Goal: Task Accomplishment & Management: Manage account settings

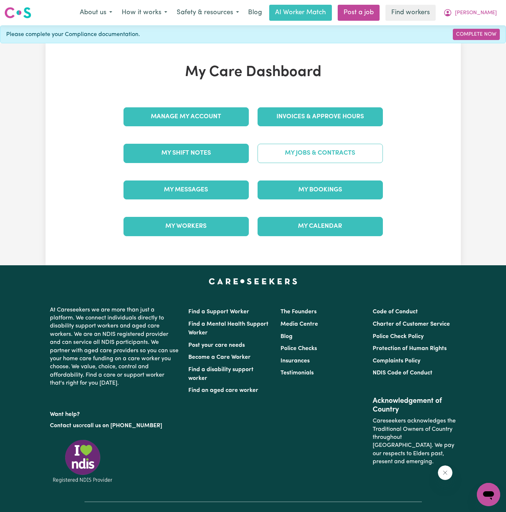
click at [361, 147] on link "My Jobs & Contracts" at bounding box center [319, 153] width 125 height 19
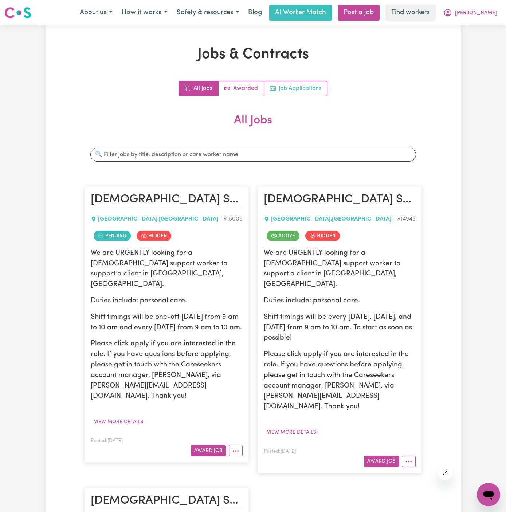
click at [310, 85] on link "Job Applications" at bounding box center [295, 88] width 63 height 15
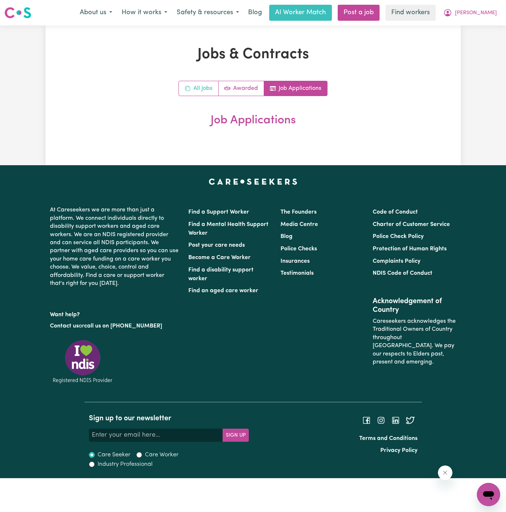
click at [202, 86] on link "All Jobs" at bounding box center [199, 88] width 40 height 15
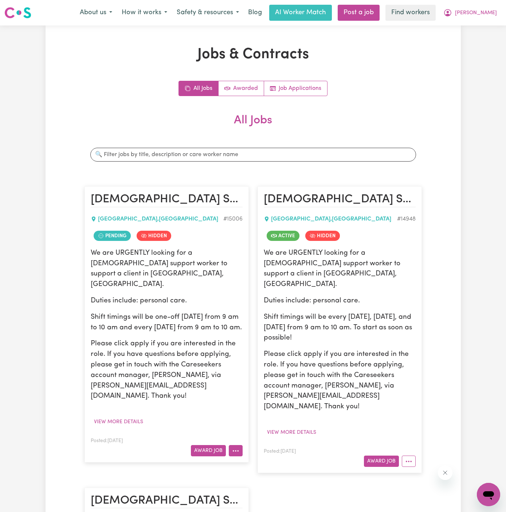
click at [237, 445] on button "More options" at bounding box center [236, 450] width 14 height 11
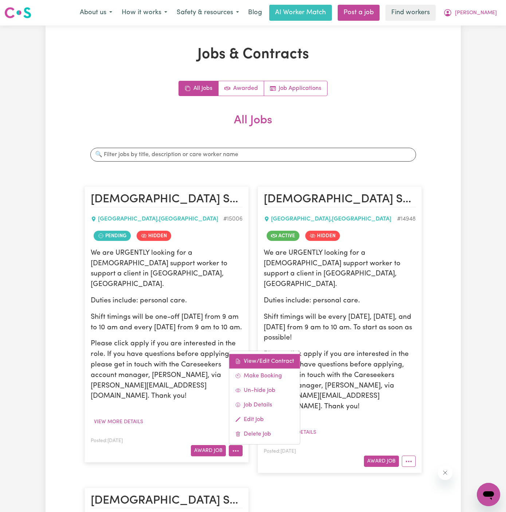
click at [257, 354] on link "View/Edit Contract" at bounding box center [264, 361] width 71 height 15
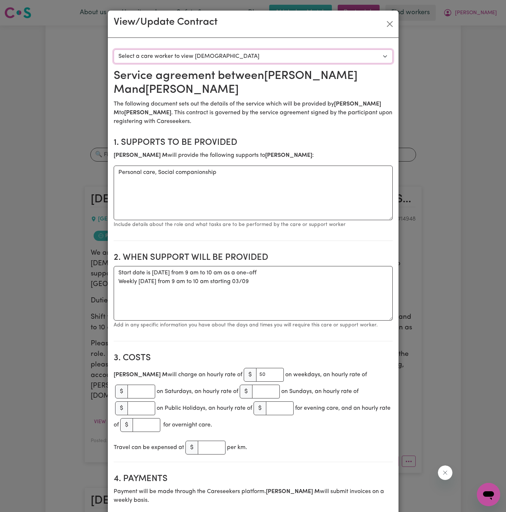
click at [320, 59] on select "Select a care worker to view contract #10567 - Kelvin M (contract pending)" at bounding box center [253, 57] width 279 height 14
click at [389, 24] on button "Close" at bounding box center [390, 24] width 12 height 12
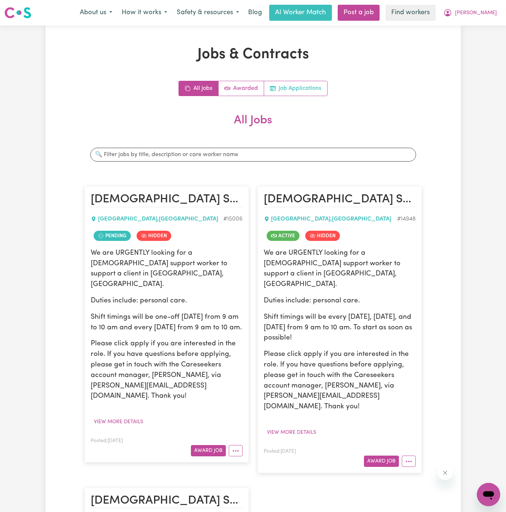
click at [316, 88] on link "Job Applications" at bounding box center [295, 88] width 63 height 15
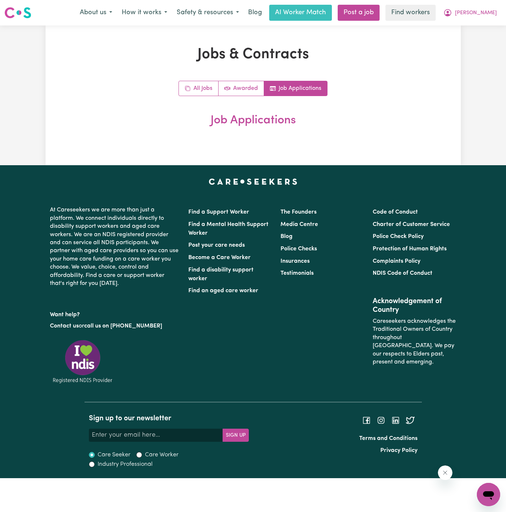
click at [375, 117] on h2 "Job Applications" at bounding box center [252, 121] width 337 height 14
click at [201, 81] on div "All Jobs Awarded Job Applications" at bounding box center [252, 88] width 149 height 15
click at [201, 81] on link "All Jobs" at bounding box center [199, 88] width 40 height 15
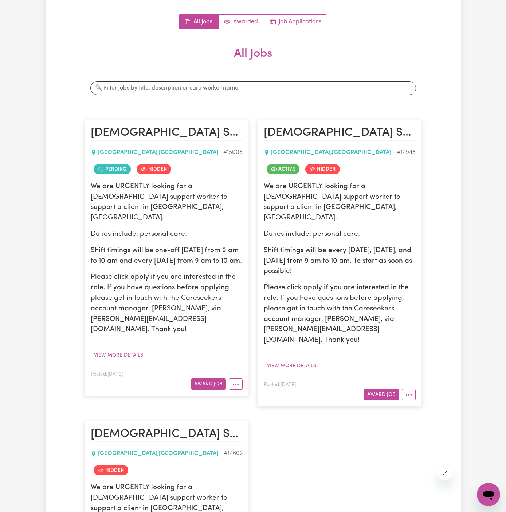
scroll to position [95, 0]
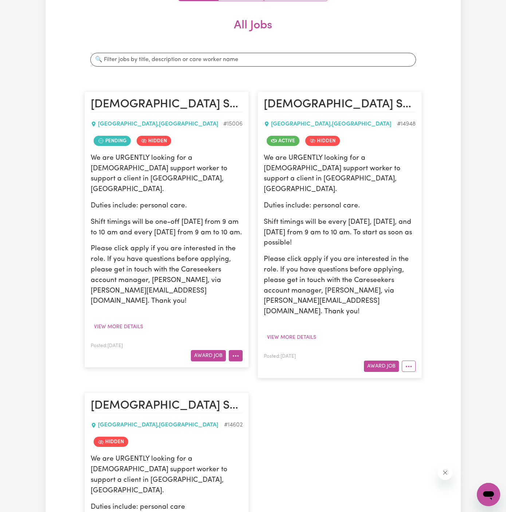
click at [232, 353] on icon "More options" at bounding box center [235, 356] width 7 height 7
click at [263, 394] on link "Un-hide Job" at bounding box center [264, 401] width 71 height 15
click at [241, 350] on button "More options" at bounding box center [236, 355] width 14 height 11
click at [280, 394] on link "Un-hide Job" at bounding box center [264, 401] width 71 height 15
click at [409, 361] on button "More options" at bounding box center [409, 366] width 14 height 11
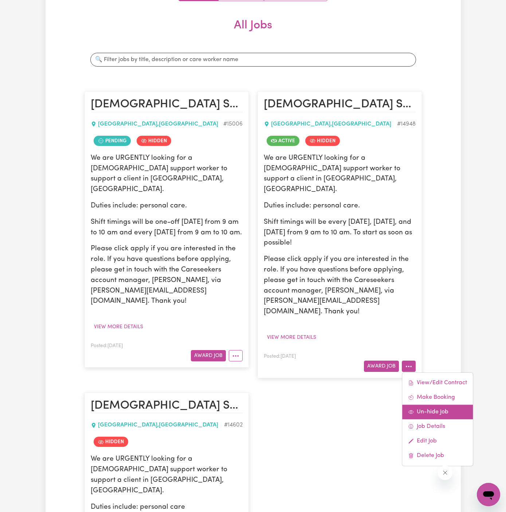
click at [443, 405] on link "Un-hide Job" at bounding box center [437, 412] width 71 height 15
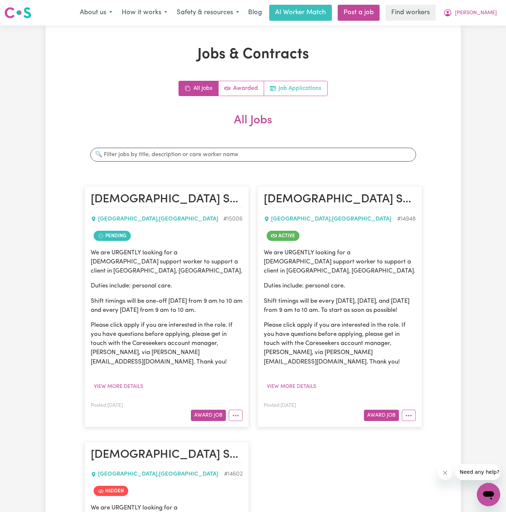
click at [287, 87] on link "Job Applications" at bounding box center [295, 88] width 63 height 15
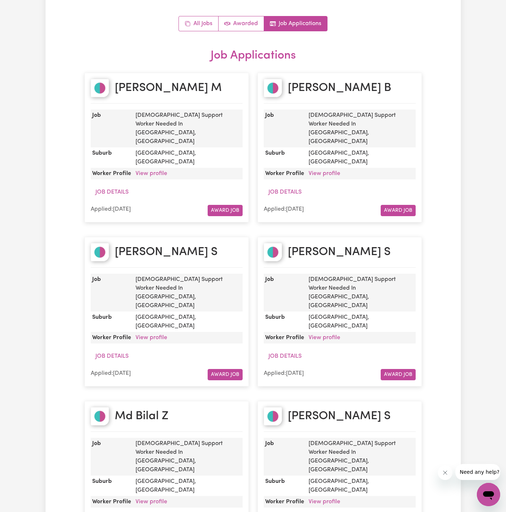
scroll to position [15, 0]
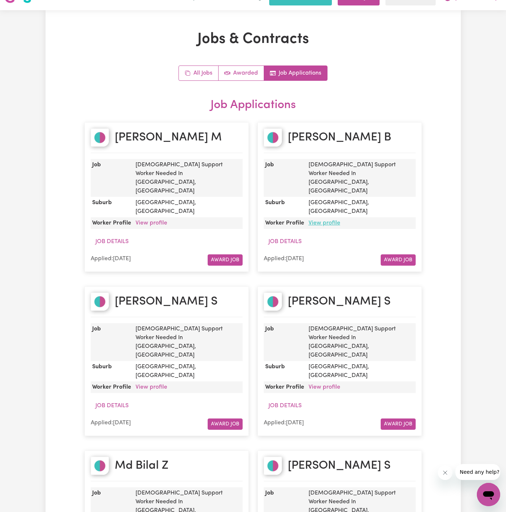
click at [324, 220] on link "View profile" at bounding box center [324, 223] width 32 height 6
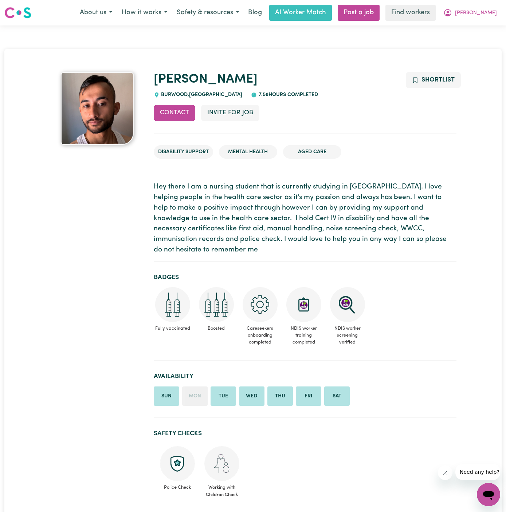
click at [172, 94] on span "BURWOOD , New South Wales" at bounding box center [201, 94] width 83 height 5
copy span "BURWOOD"
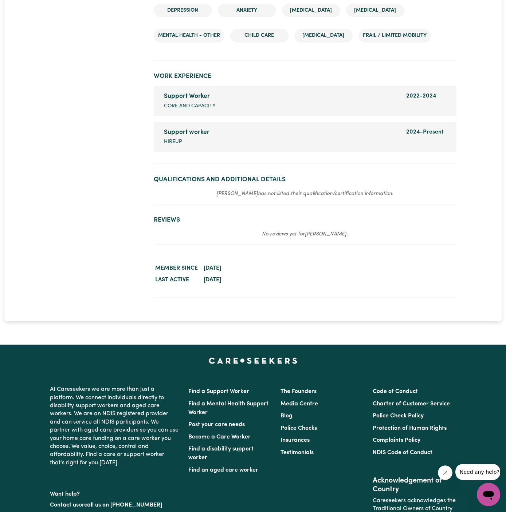
scroll to position [1150, 0]
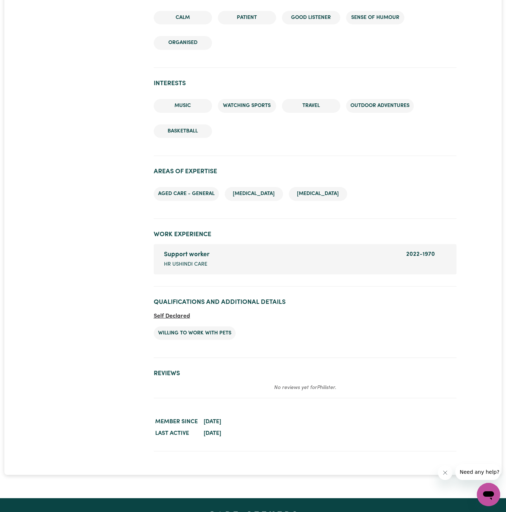
scroll to position [791, 0]
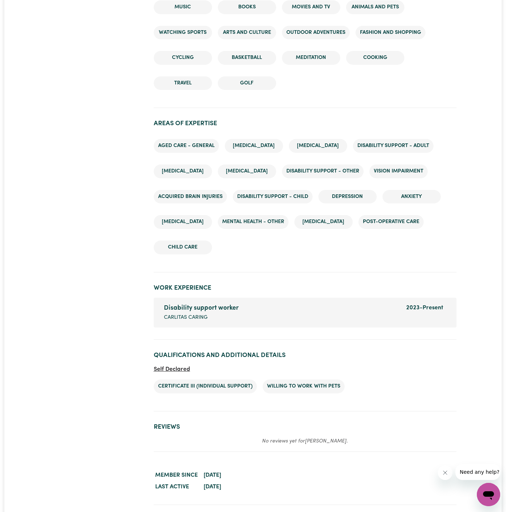
scroll to position [953, 0]
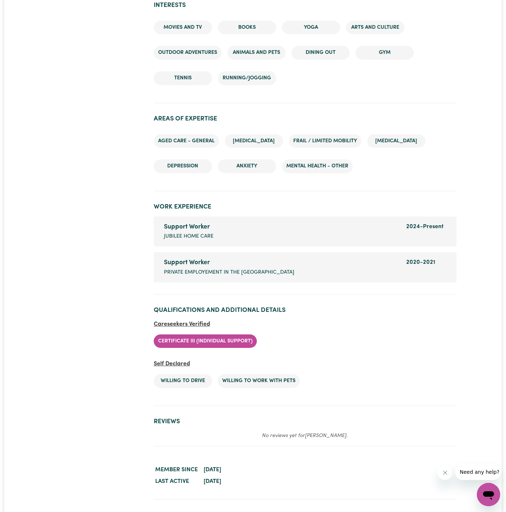
scroll to position [987, 0]
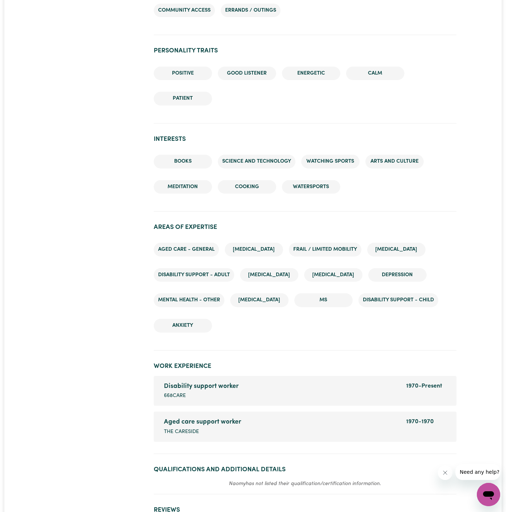
scroll to position [904, 0]
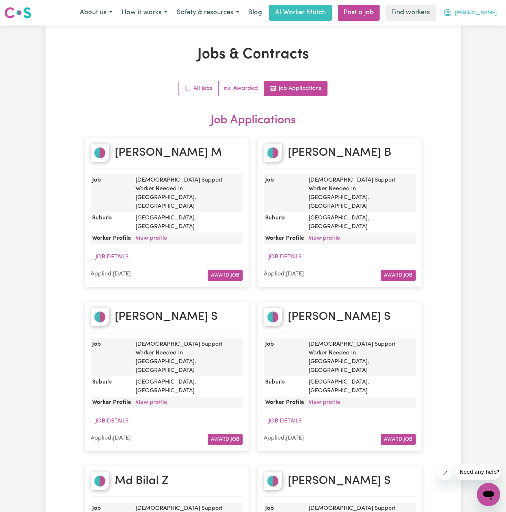
click at [487, 17] on span "[PERSON_NAME]" at bounding box center [476, 13] width 42 height 8
click at [481, 37] on link "Logout" at bounding box center [473, 42] width 58 height 14
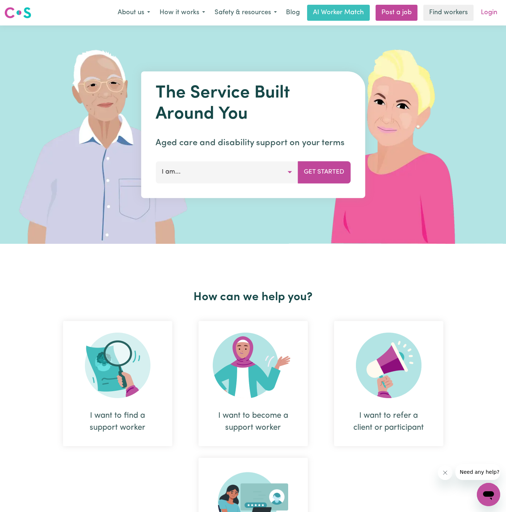
click at [487, 20] on link "Login" at bounding box center [488, 13] width 25 height 16
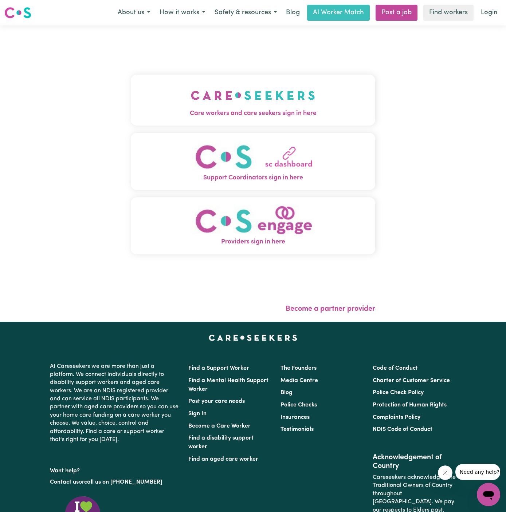
click at [287, 94] on img "Care workers and care seekers sign in here" at bounding box center [253, 95] width 124 height 27
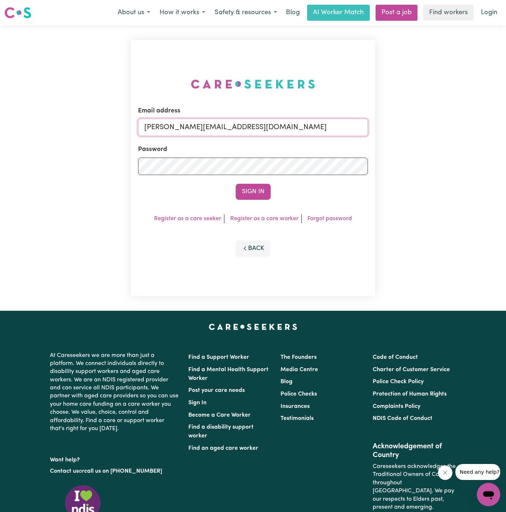
click at [314, 121] on input "dyan@careseekers.com.au" at bounding box center [253, 127] width 230 height 17
click at [298, 127] on input "dyan@careseekers.com.au" at bounding box center [253, 127] width 230 height 17
click at [294, 130] on input "sharonmumblerYD@careseekers.com.au" at bounding box center [253, 127] width 230 height 17
drag, startPoint x: 183, startPoint y: 127, endPoint x: 401, endPoint y: 138, distance: 218.5
click at [401, 138] on div "Email address superuser~BrendanEppingHCK@careseekers.com.au Password Sign In Re…" at bounding box center [253, 168] width 506 height 286
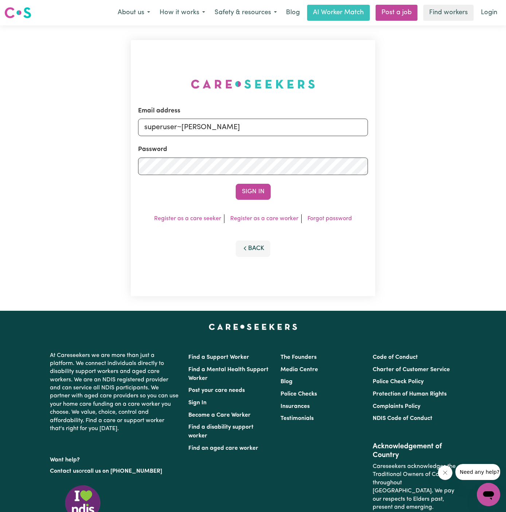
type input "superuser~LindaHOC@careseekers.com.au"
click at [254, 184] on button "Sign In" at bounding box center [253, 192] width 35 height 16
